Goal: Task Accomplishment & Management: Use online tool/utility

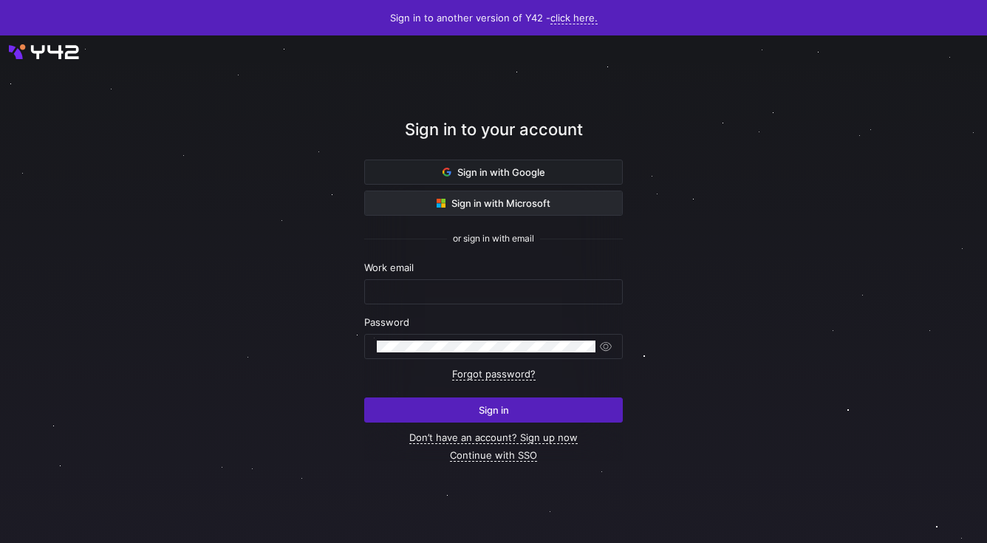
click at [493, 197] on span "Sign in with Microsoft" at bounding box center [494, 203] width 114 height 12
click at [414, 154] on div "Sign in to your account" at bounding box center [493, 138] width 259 height 42
click at [414, 157] on div "Sign in to your account" at bounding box center [493, 138] width 259 height 42
click at [413, 168] on span at bounding box center [493, 172] width 257 height 24
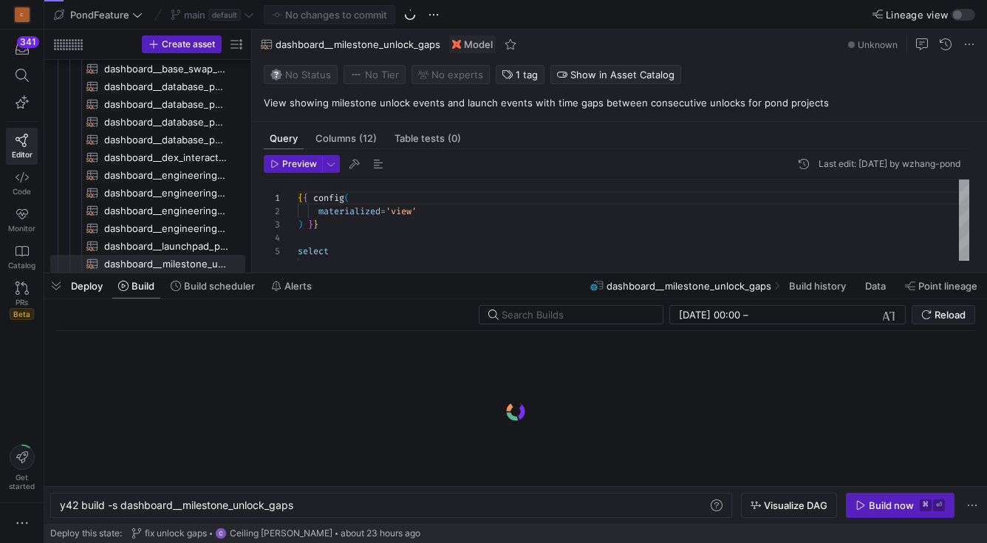
scroll to position [0, 236]
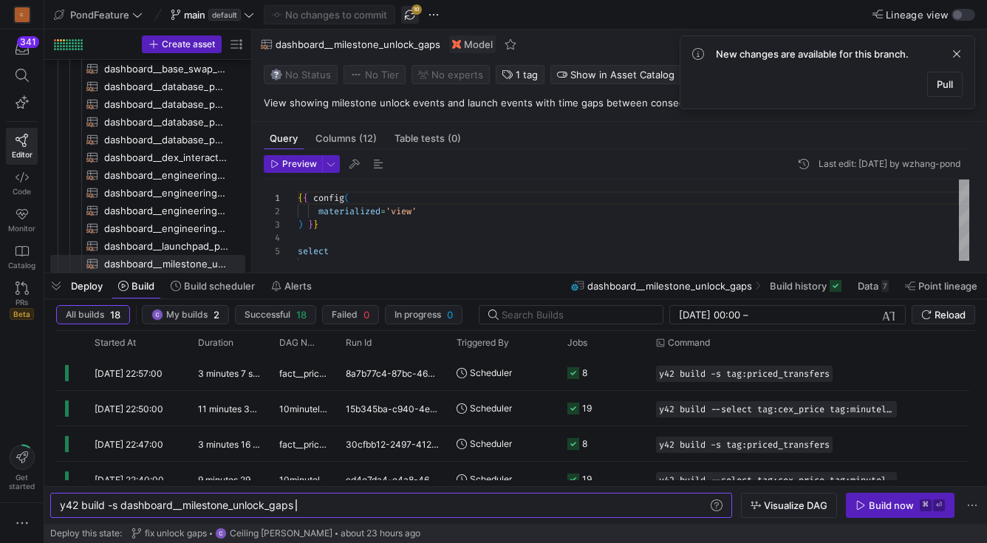
click at [411, 21] on span "button" at bounding box center [410, 15] width 18 height 18
click at [411, 21] on y42-git-sync-button "10" at bounding box center [410, 15] width 18 height 18
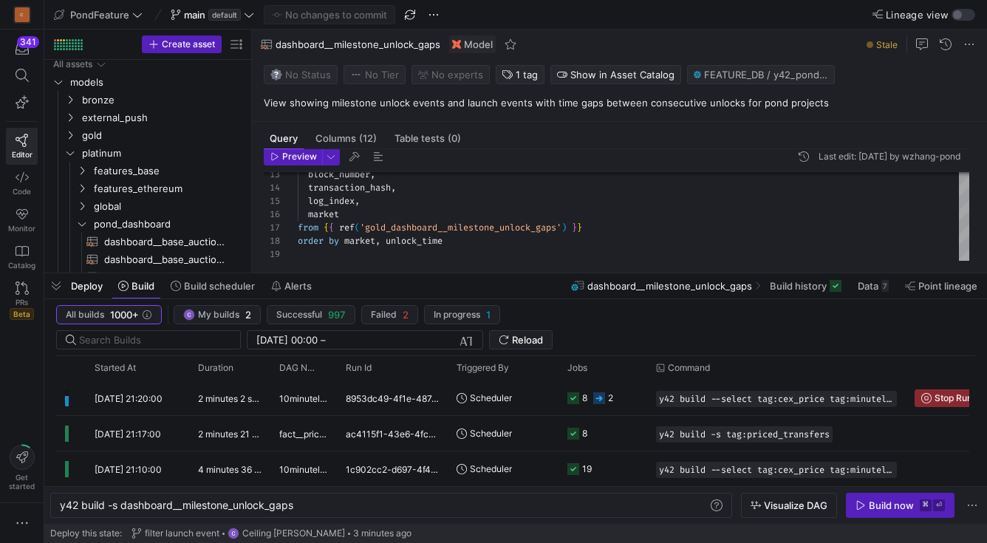
scroll to position [0, 0]
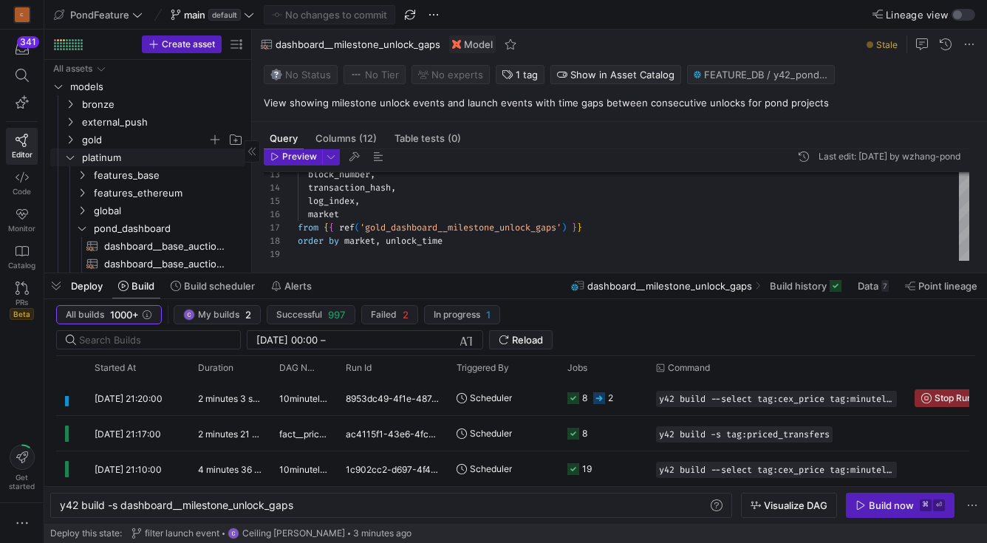
click at [110, 143] on span "gold" at bounding box center [145, 139] width 126 height 17
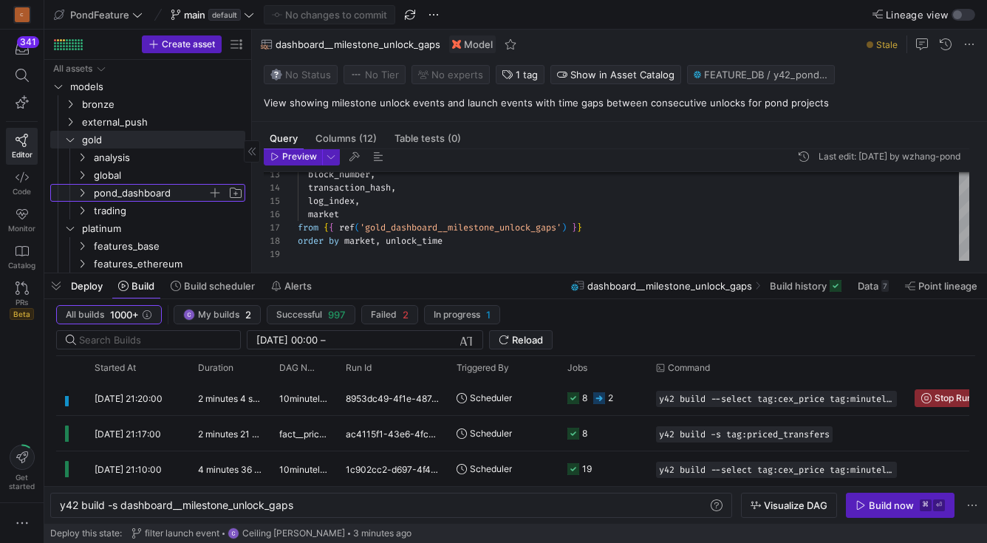
click at [125, 191] on span "pond_dashboard" at bounding box center [151, 193] width 114 height 17
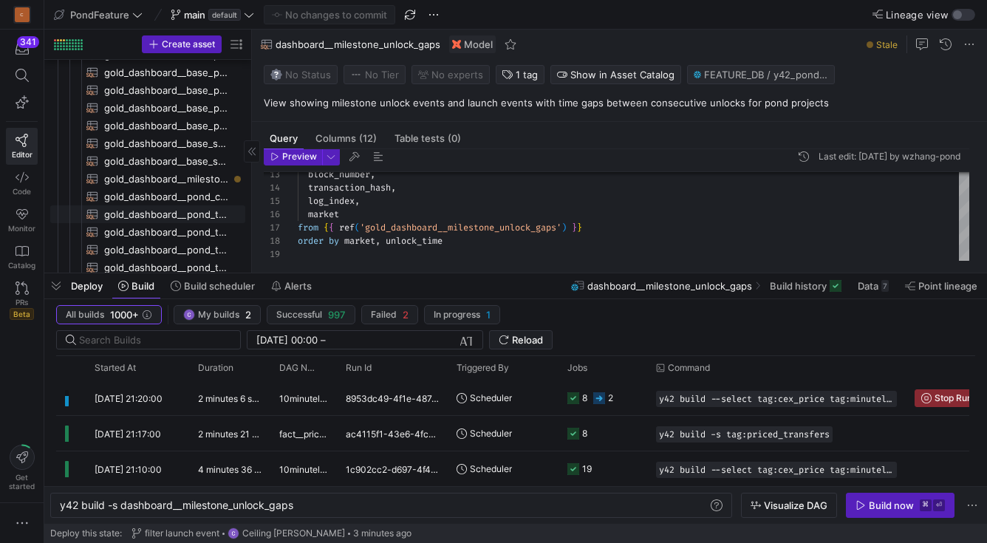
scroll to position [328, 0]
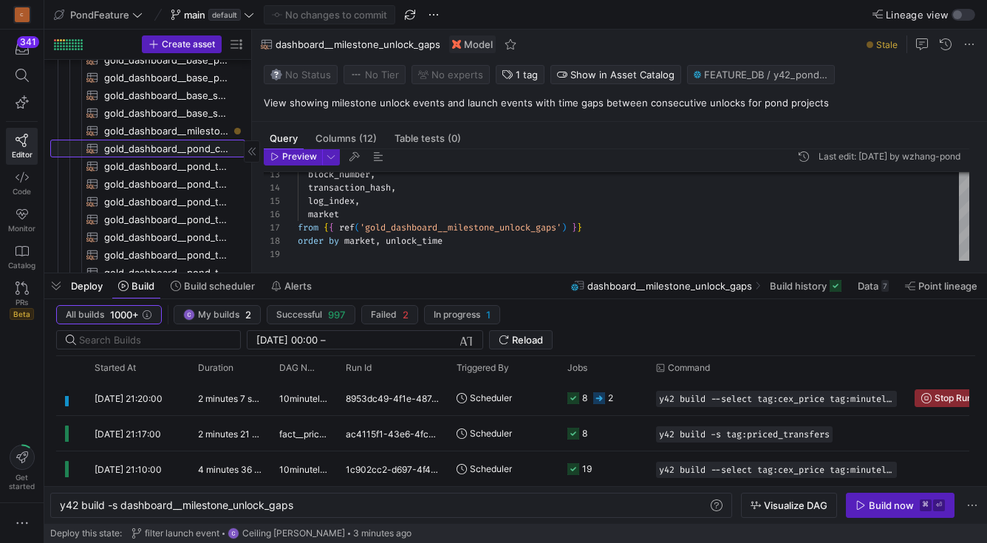
click at [148, 140] on span "gold_dashboard__pond_contract_launch_times​​​​​​​​​​" at bounding box center [166, 148] width 124 height 17
type textarea "y42 build -s gold_dashboard__pond_contract_launch_times"
type textarea "{{ config( materialized='table' ) }} select lower(seeding_contract_address) as …"
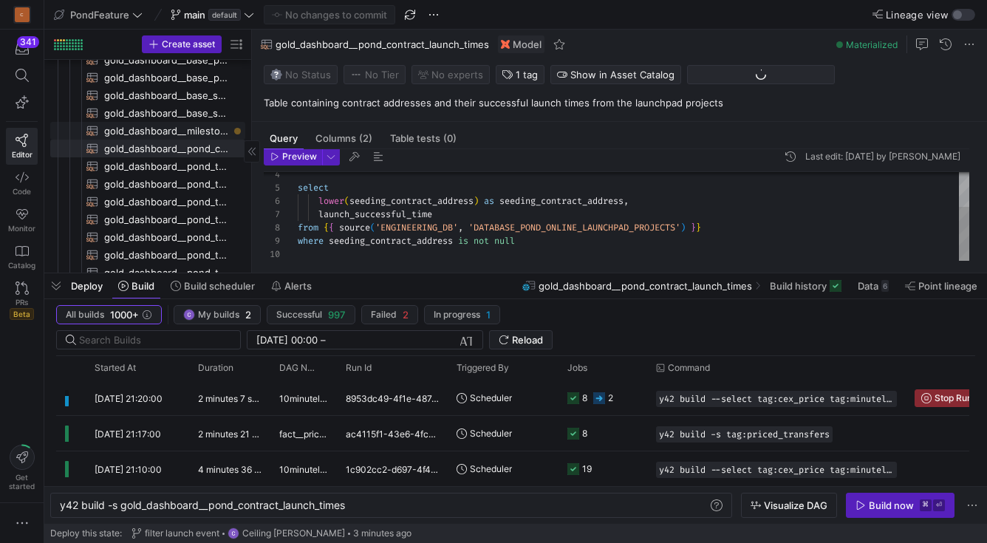
click at [157, 131] on span "gold_dashboard__milestone_unlock_gaps​​​​​​​​​​" at bounding box center [166, 131] width 124 height 17
type textarea "y42 build -s gold_dashboard__milestone_unlock_gaps"
type textarea "{{ config( materialized='table' ) }} with project_info as ( select lower(seedin…"
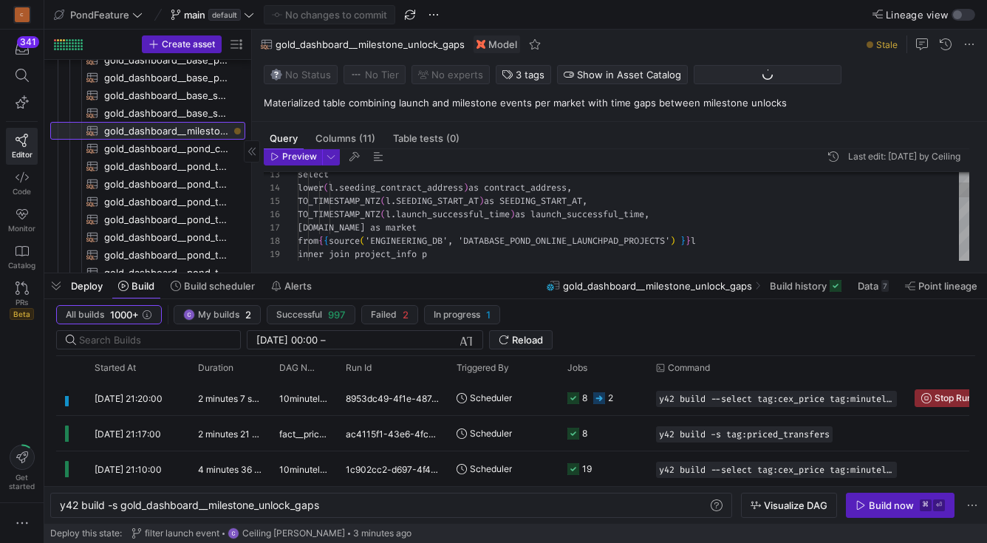
scroll to position [133, 0]
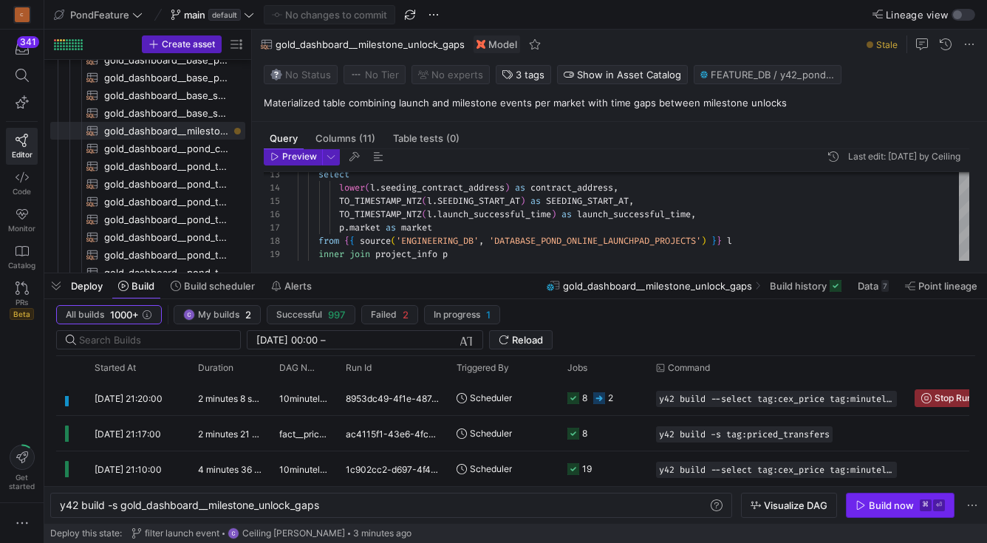
click at [878, 515] on span "button" at bounding box center [900, 505] width 107 height 24
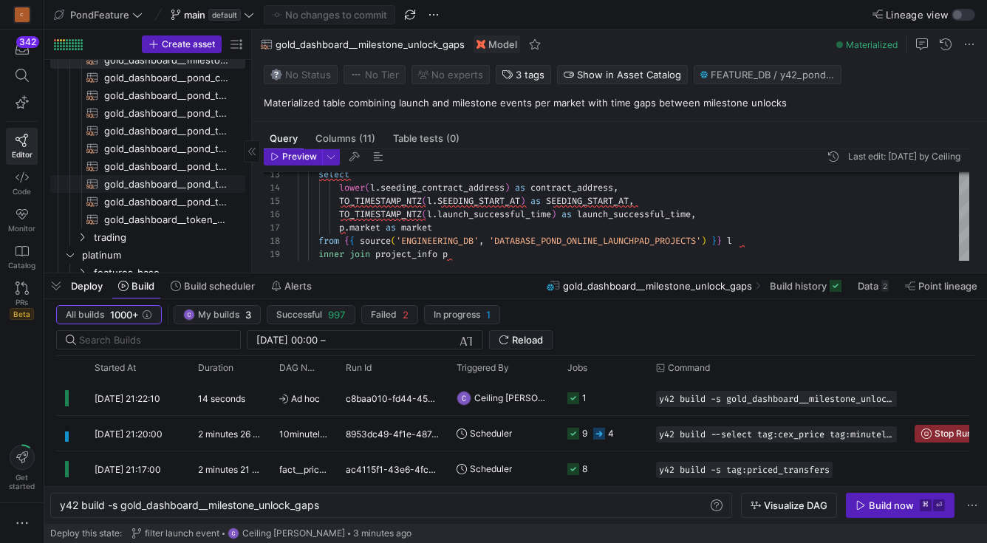
scroll to position [426, 0]
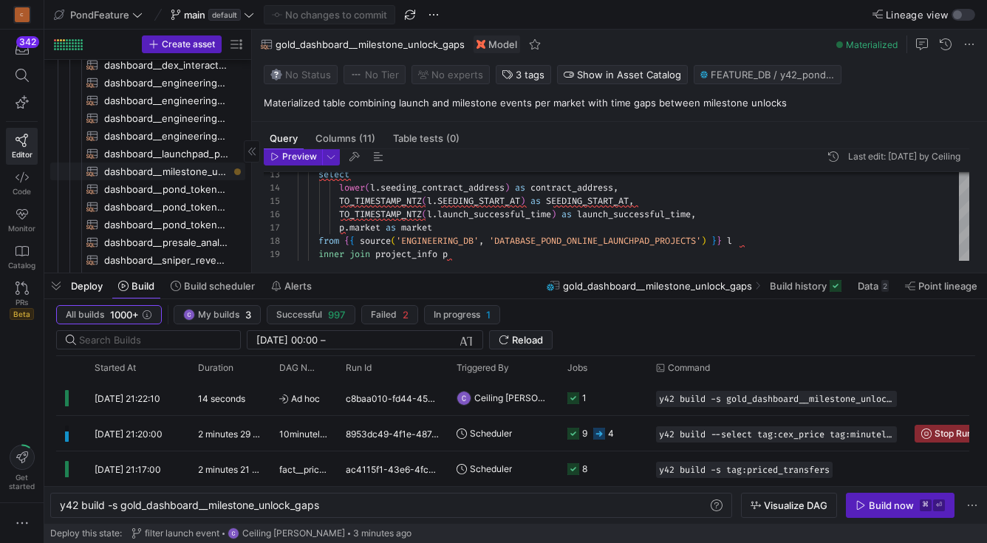
click at [182, 163] on span "dashboard__milestone_unlock_gaps​​​​​​​​​​" at bounding box center [166, 171] width 124 height 17
type textarea "y42 build -s dashboard__milestone_unlock_gaps"
type textarea "{{ config( materialized='view' ) }} select event_type, unlock_time, previous_un…"
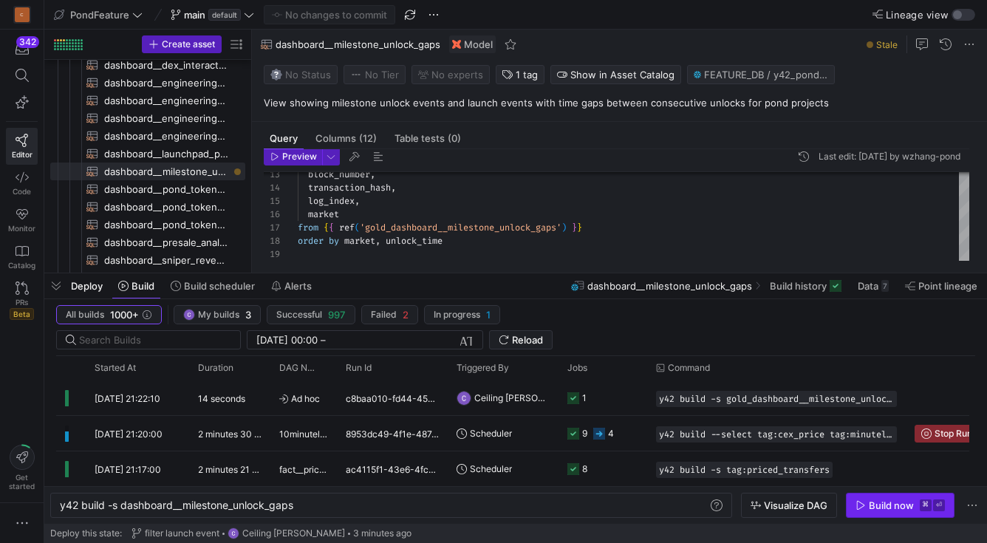
click at [871, 493] on button "Build now ⌘ ⏎" at bounding box center [900, 505] width 109 height 25
